Goal: Task Accomplishment & Management: Use online tool/utility

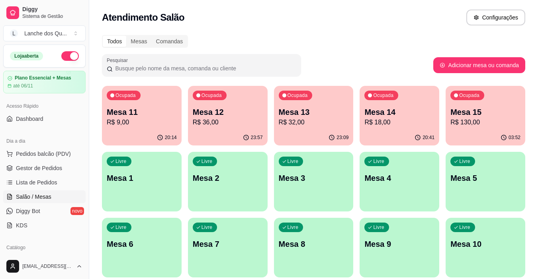
click at [147, 130] on div "Ocupada Mesa 11 R$ 9,00" at bounding box center [142, 108] width 80 height 44
click at [111, 93] on icon "button" at bounding box center [112, 95] width 5 height 5
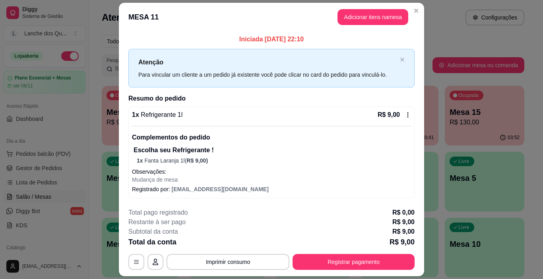
click at [405, 119] on div "R$ 9,00" at bounding box center [394, 115] width 33 height 10
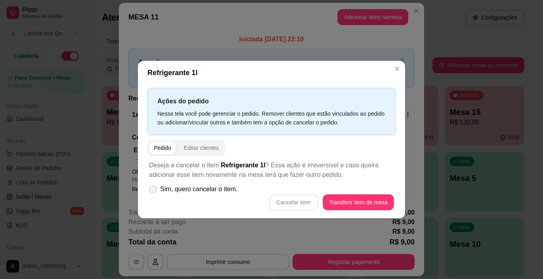
click at [217, 195] on label "Sim, quero cancelar o item." at bounding box center [193, 189] width 95 height 16
click at [154, 195] on input "Sim, quero cancelar o item." at bounding box center [151, 193] width 5 height 5
checkbox input "true"
click at [304, 199] on button "Cancelar item" at bounding box center [293, 203] width 49 height 16
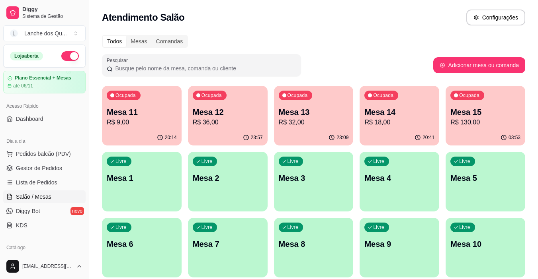
click at [143, 125] on p "R$ 9,00" at bounding box center [142, 123] width 70 height 10
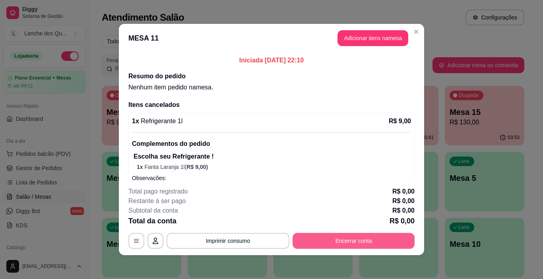
click at [349, 245] on button "Encerrar conta" at bounding box center [354, 241] width 122 height 16
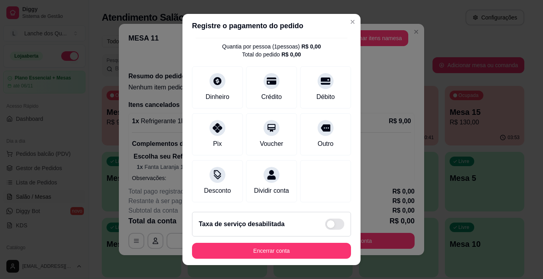
scroll to position [29, 0]
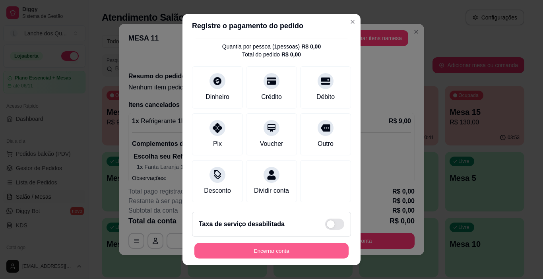
click at [282, 248] on button "Encerrar conta" at bounding box center [272, 251] width 154 height 16
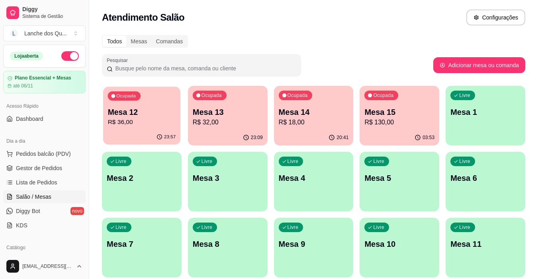
click at [147, 111] on p "Mesa 12" at bounding box center [142, 112] width 68 height 11
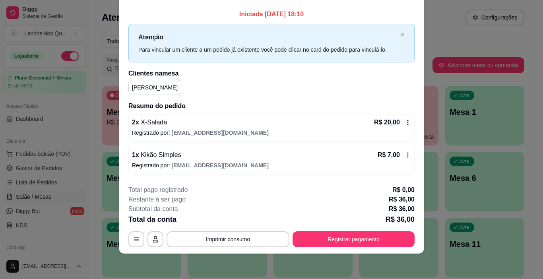
scroll to position [40, 0]
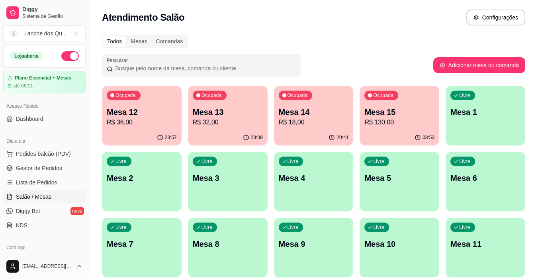
click at [258, 129] on div "Ocupada Mesa 13 R$ 32,00" at bounding box center [228, 108] width 80 height 44
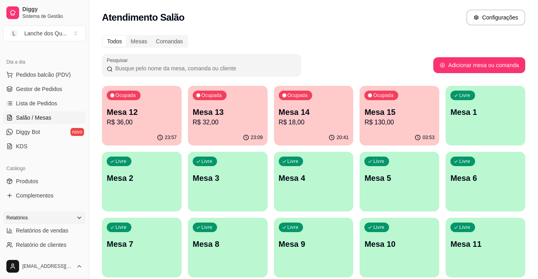
scroll to position [80, 0]
click at [38, 232] on span "Relatórios de vendas" at bounding box center [42, 230] width 53 height 8
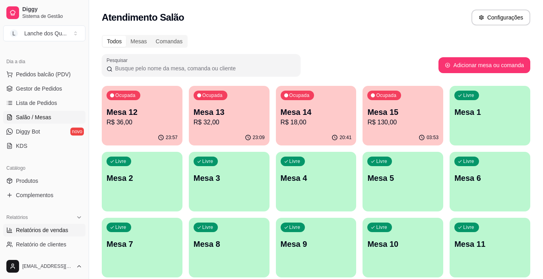
select select "ALL"
select select "0"
